Goal: Task Accomplishment & Management: Manage account settings

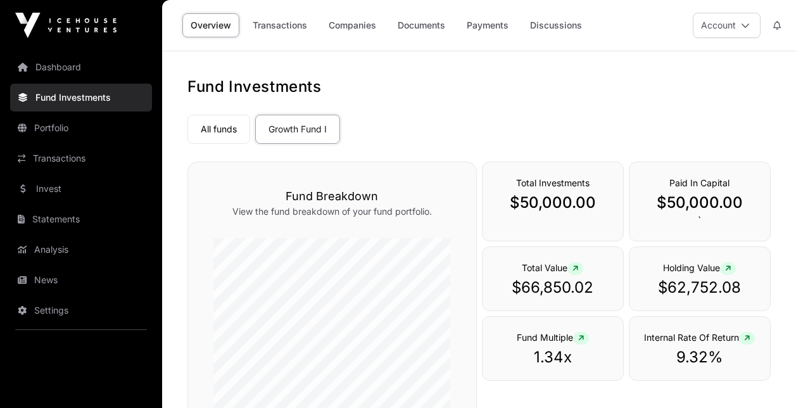
click at [71, 72] on link "Dashboard" at bounding box center [81, 67] width 142 height 28
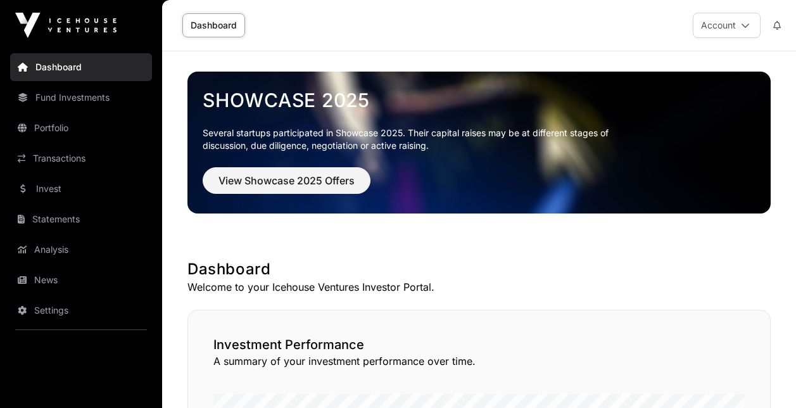
click at [82, 99] on link "Fund Investments" at bounding box center [81, 98] width 142 height 28
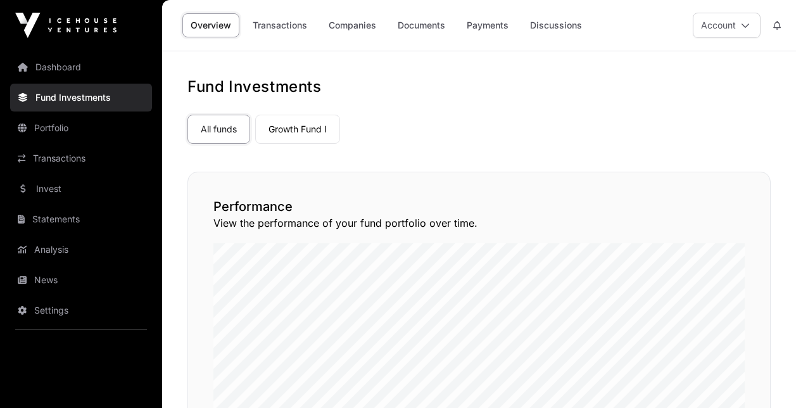
click at [53, 315] on link "Settings" at bounding box center [81, 311] width 142 height 28
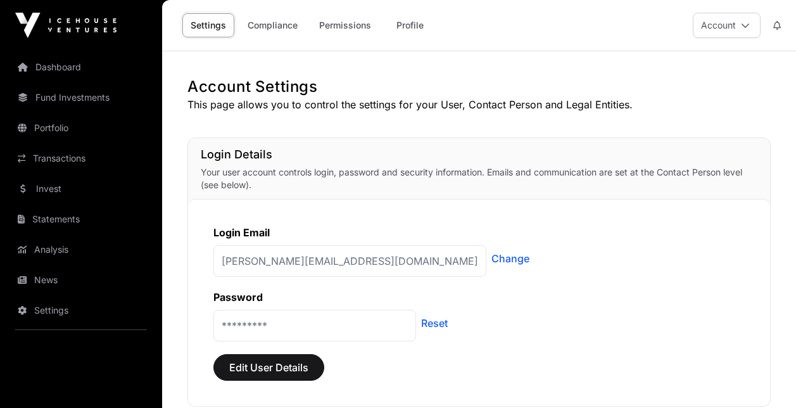
click at [58, 65] on link "Dashboard" at bounding box center [81, 67] width 142 height 28
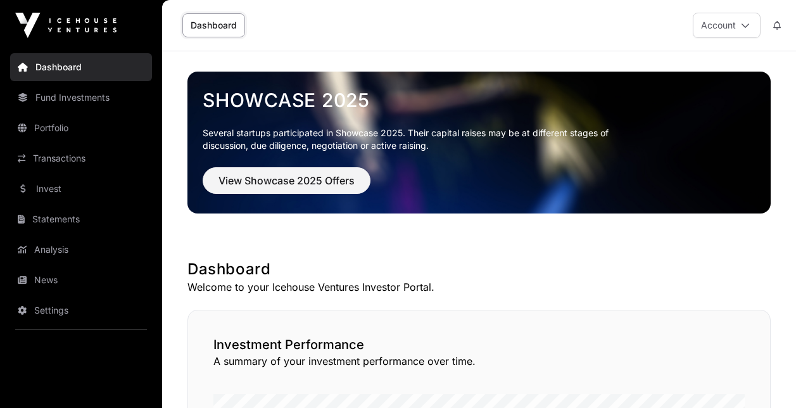
click at [747, 23] on icon at bounding box center [745, 25] width 9 height 9
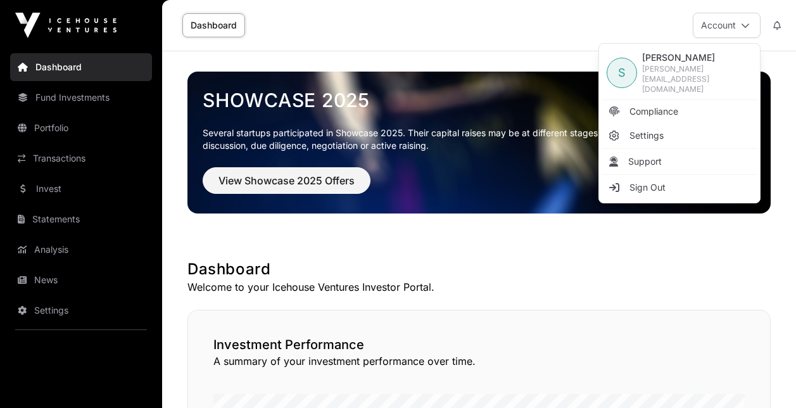
click at [642, 181] on span "Sign Out" at bounding box center [648, 187] width 36 height 13
